Goal: Navigation & Orientation: Find specific page/section

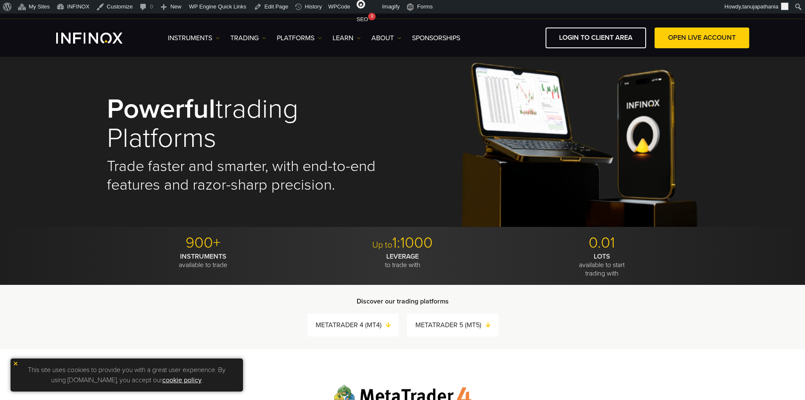
click at [696, 161] on img at bounding box center [580, 144] width 237 height 164
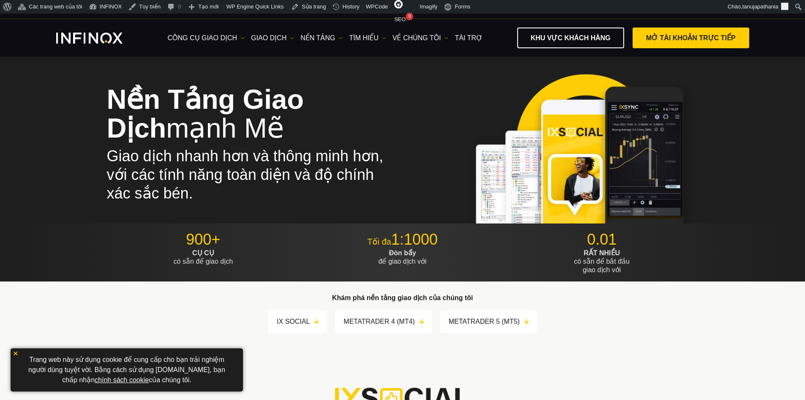
drag, startPoint x: 563, startPoint y: 136, endPoint x: 597, endPoint y: 233, distance: 102.4
click at [597, 233] on p "0.01" at bounding box center [602, 239] width 193 height 19
